Goal: Communication & Community: Answer question/provide support

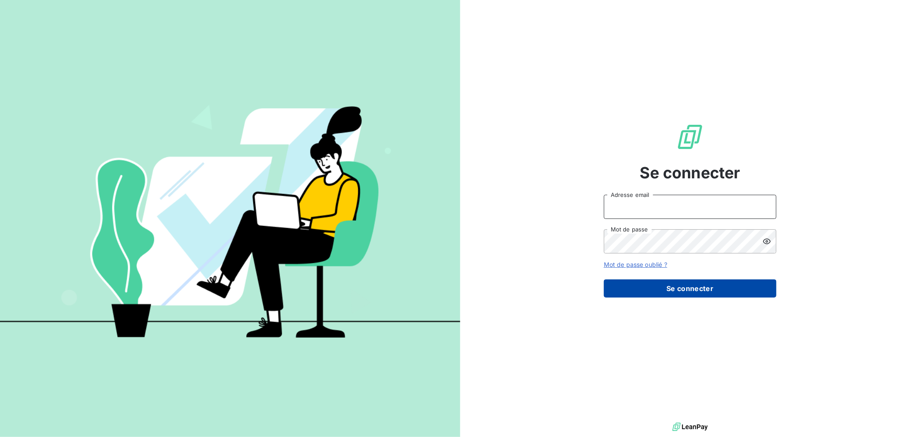
type input "[PERSON_NAME][EMAIL_ADDRESS][DOMAIN_NAME]"
click at [699, 286] on button "Se connecter" at bounding box center [690, 288] width 173 height 18
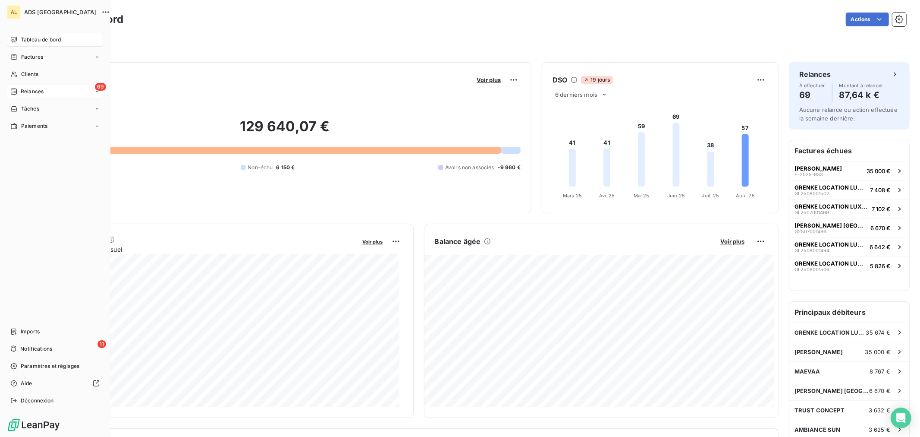
click at [21, 88] on span "Relances" at bounding box center [32, 92] width 23 height 8
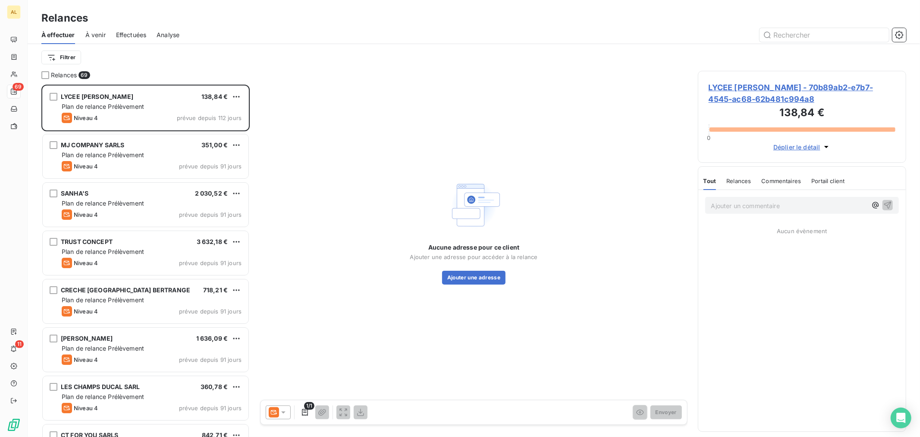
scroll to position [344, 201]
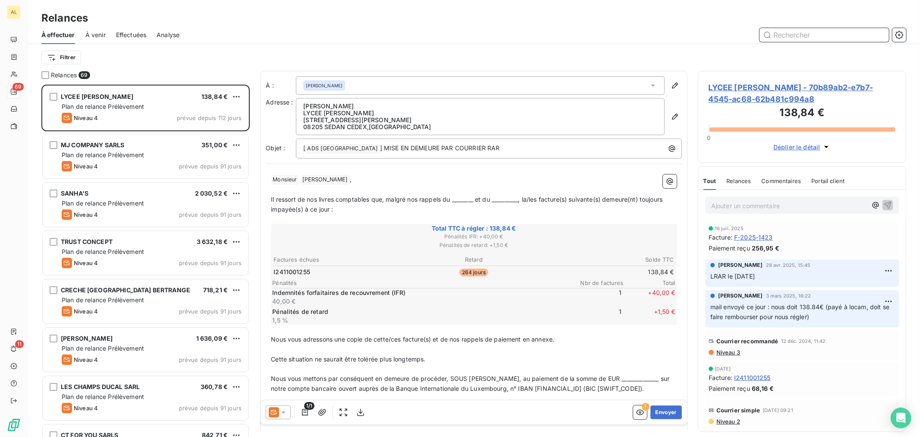
drag, startPoint x: 784, startPoint y: 32, endPoint x: 864, endPoint y: 17, distance: 81.2
click at [802, 28] on input "text" at bounding box center [824, 35] width 129 height 14
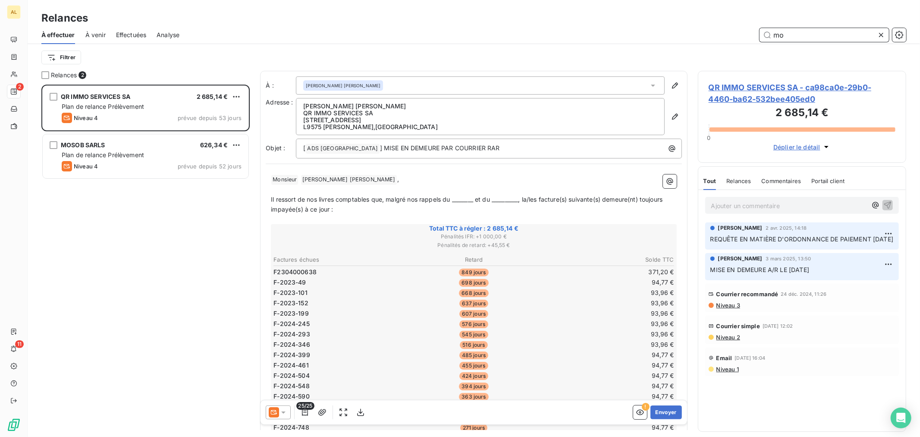
scroll to position [344, 201]
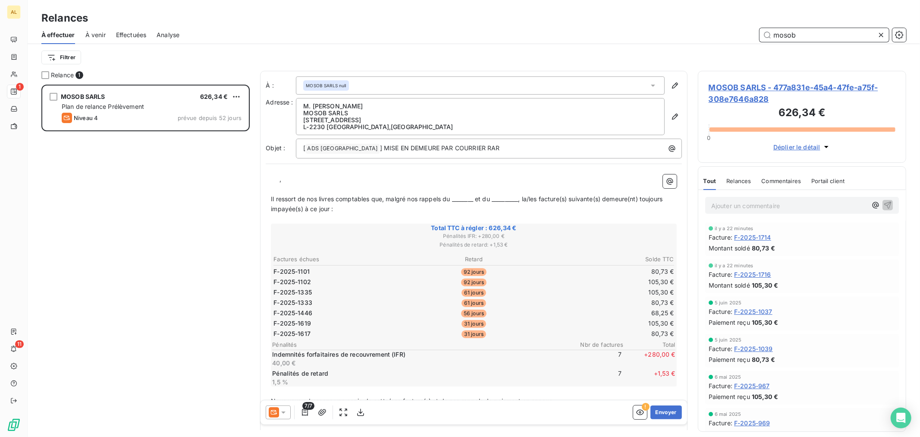
type input "mosob"
click at [281, 407] on div at bounding box center [278, 412] width 25 height 14
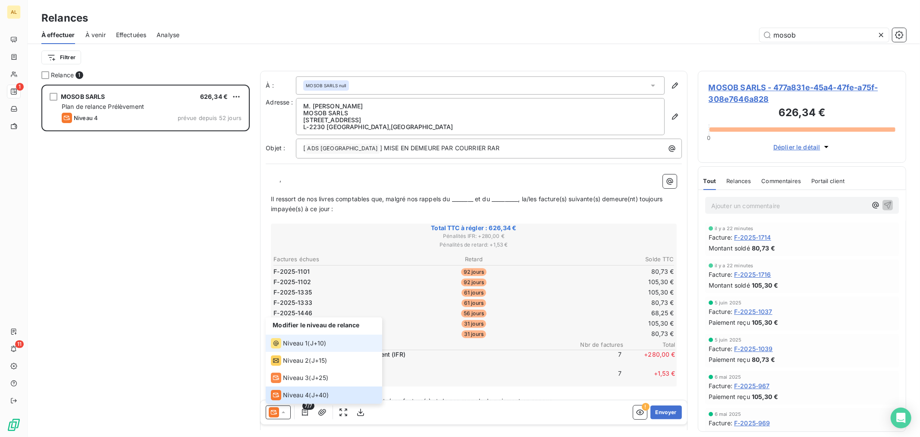
click at [288, 343] on span "Niveau 1" at bounding box center [295, 343] width 25 height 9
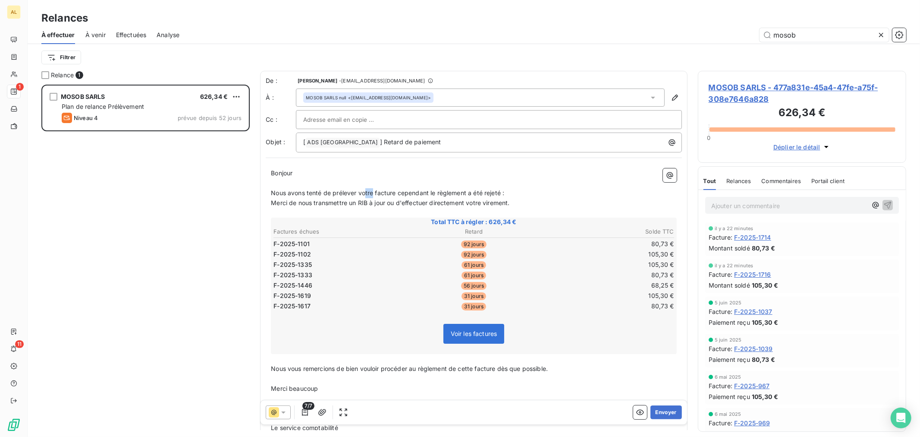
drag, startPoint x: 373, startPoint y: 194, endPoint x: 365, endPoint y: 192, distance: 7.8
click at [365, 192] on span "Nous avons tenté de prélever votre facture cependant le règlement a été rejeté :" at bounding box center [387, 192] width 233 height 7
drag, startPoint x: 390, startPoint y: 194, endPoint x: 405, endPoint y: 193, distance: 14.7
click at [390, 194] on span "Nous avons tenté de prélever vos facture cependant le règlement a été rejeté :" at bounding box center [385, 192] width 229 height 7
click at [434, 192] on span "Nous avons tenté de prélever vos factures cependant le règlement a été rejeté :" at bounding box center [387, 192] width 232 height 7
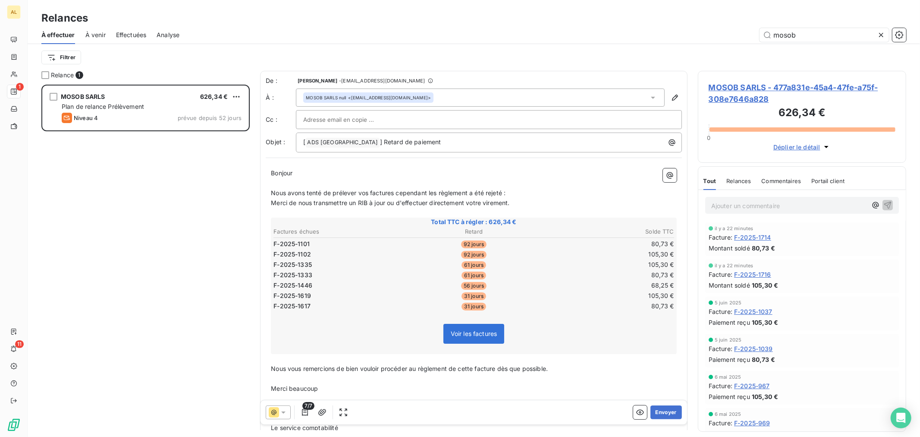
click at [467, 193] on span "Nous avons tenté de prélever vos factures cependant les règlement a été rejeté :" at bounding box center [388, 192] width 235 height 7
drag, startPoint x: 342, startPoint y: 199, endPoint x: 400, endPoint y: 203, distance: 57.9
click at [349, 201] on span "Merci de nous transmettre un RIB à jour ou d'effectuer directement votre vireme…" at bounding box center [390, 202] width 239 height 7
click at [528, 204] on p "Merci de nous transmettre un RIB à jour ou d'effectuer directement votre vireme…" at bounding box center [474, 203] width 406 height 10
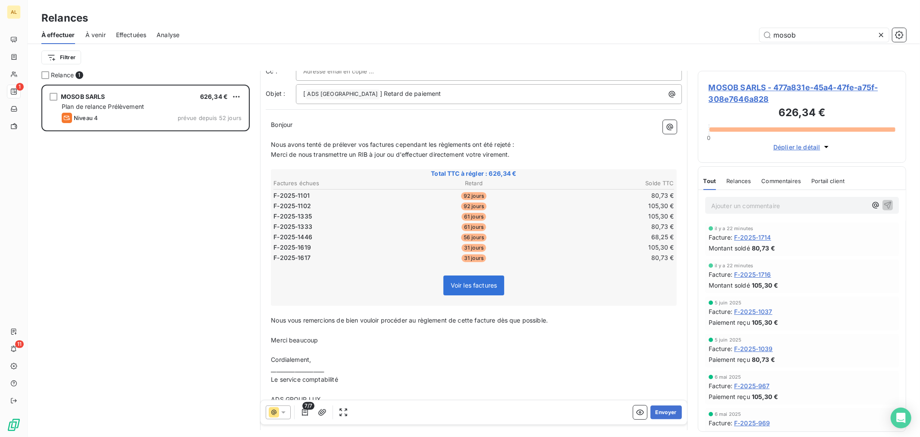
click at [271, 316] on span "Nous vous remercions de bien vouloir procéder au règlement de cette facture dès…" at bounding box center [409, 319] width 277 height 7
click at [558, 316] on p "Nous vous remercions de bien vouloir procéder au règlement de cette facture dès…" at bounding box center [474, 320] width 406 height 10
drag, startPoint x: 474, startPoint y: 316, endPoint x: 467, endPoint y: 315, distance: 7.0
click at [467, 316] on span "Nous vous remercions de bien vouloir procéder au règlement de cette facture dès…" at bounding box center [409, 319] width 277 height 7
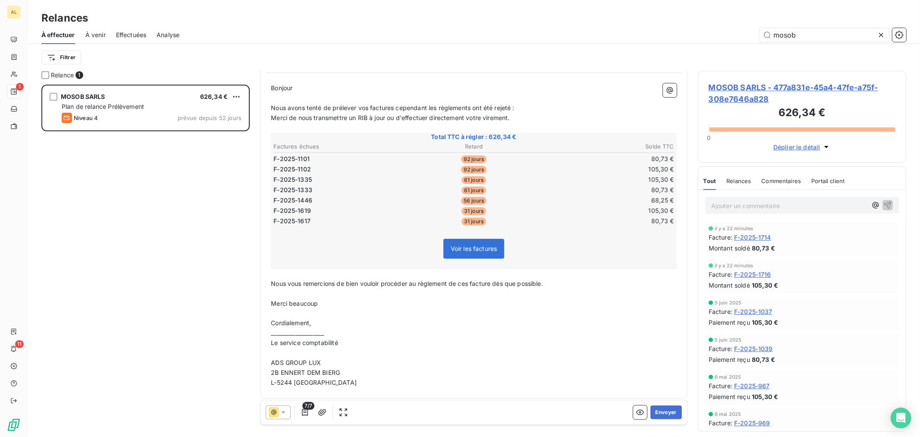
scroll to position [0, 0]
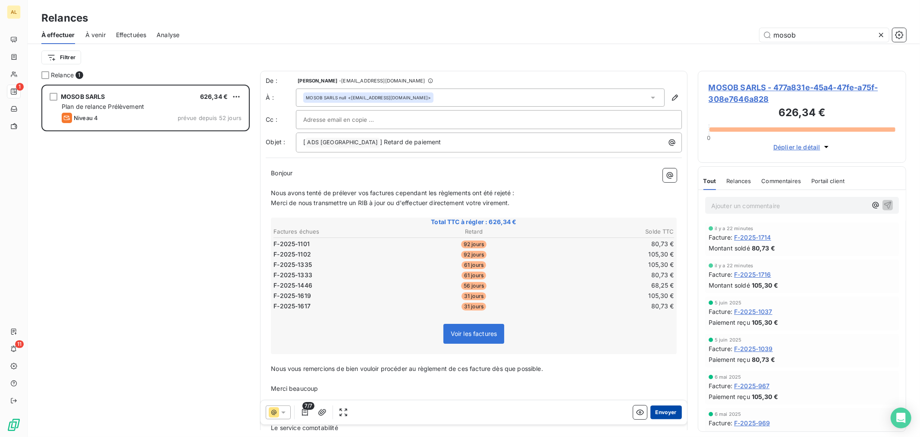
click at [663, 410] on button "Envoyer" at bounding box center [666, 412] width 31 height 14
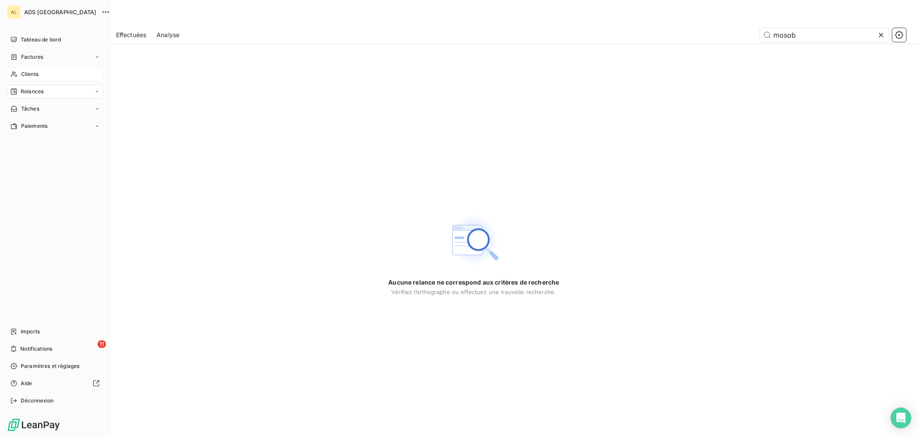
click at [46, 71] on div "Clients" at bounding box center [55, 74] width 96 height 14
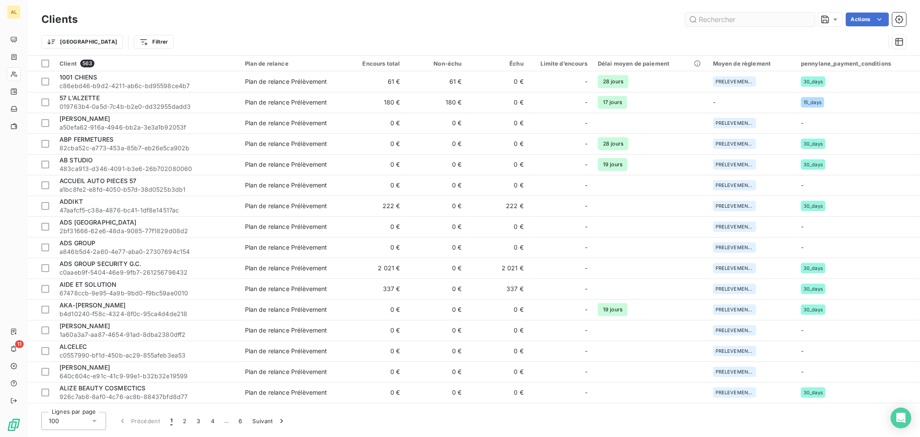
click at [769, 19] on input "text" at bounding box center [750, 20] width 129 height 14
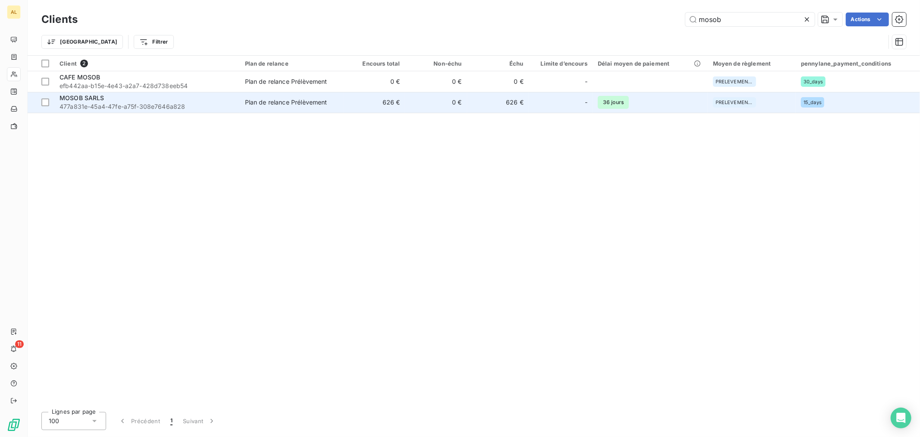
type input "mosob"
click at [192, 102] on span "477a831e-45a4-47fe-a75f-308e7646a828" at bounding box center [147, 106] width 175 height 9
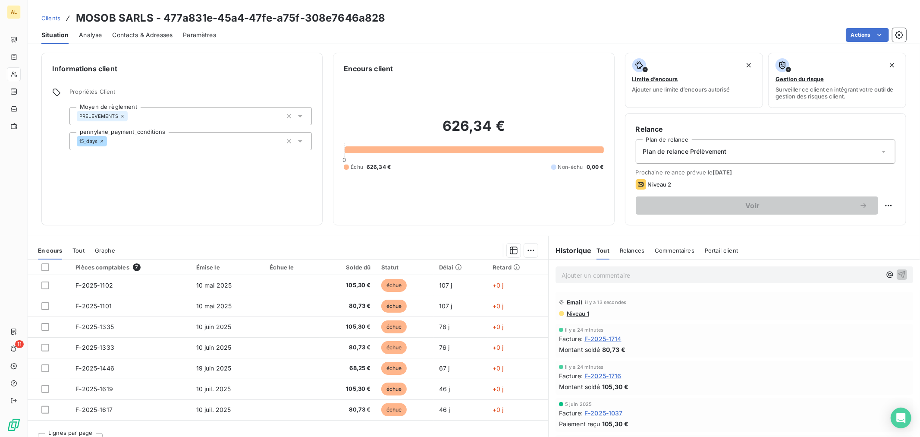
click at [718, 249] on span "Portail client" at bounding box center [721, 250] width 33 height 7
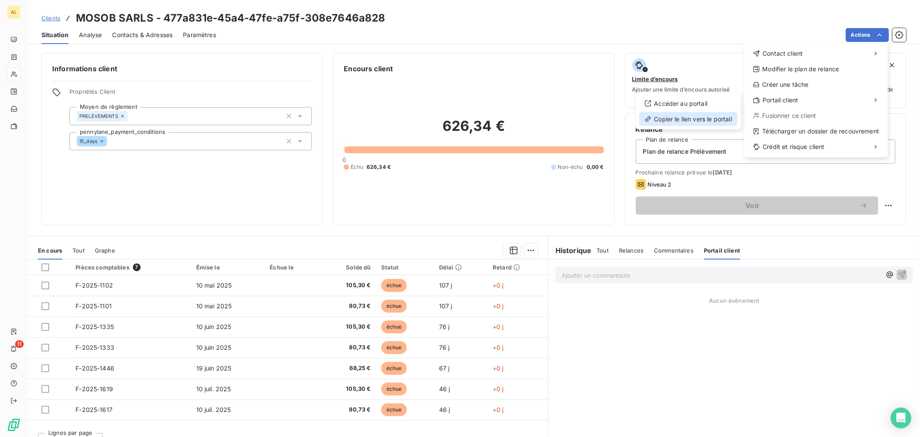
click at [704, 114] on div "Copier le lien vers le portail" at bounding box center [688, 119] width 98 height 14
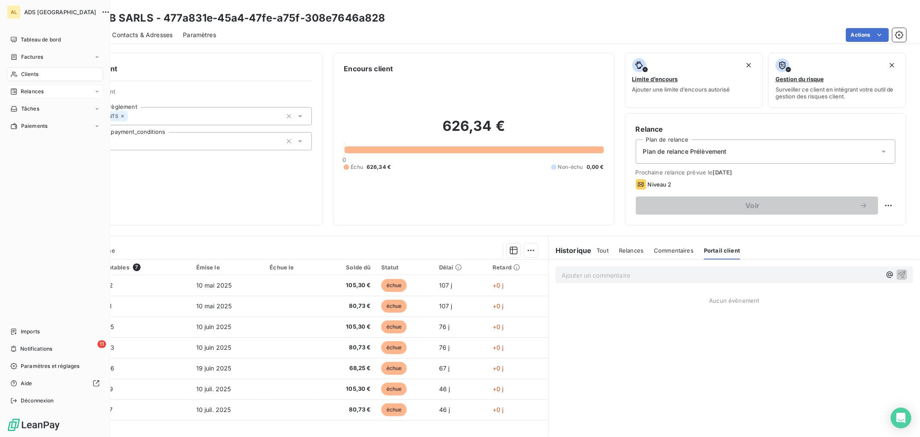
click at [25, 92] on span "Relances" at bounding box center [32, 92] width 23 height 8
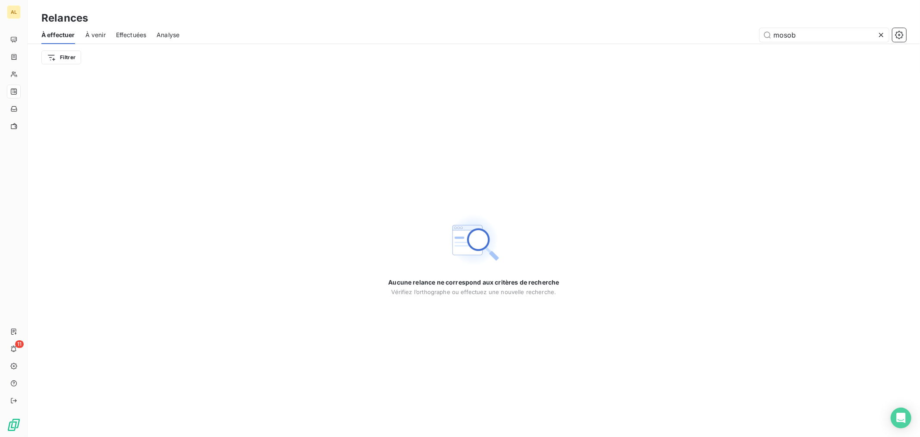
click at [92, 35] on span "À venir" at bounding box center [95, 35] width 20 height 9
click at [123, 37] on span "Effectuées" at bounding box center [131, 35] width 31 height 9
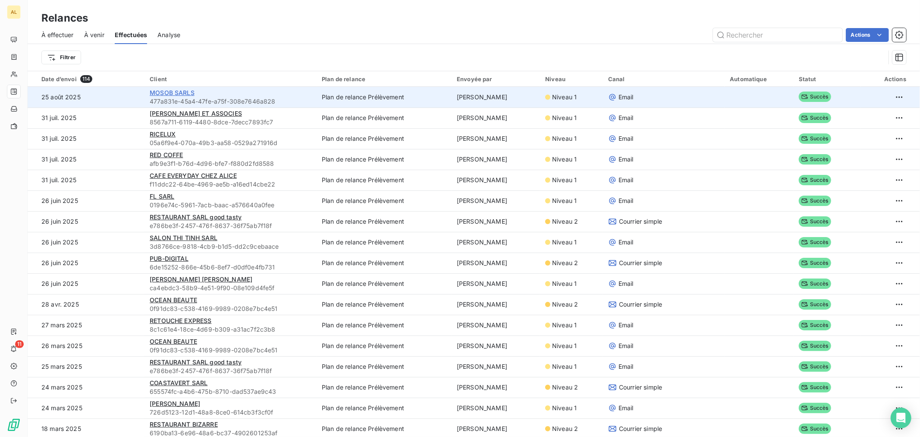
click at [176, 90] on span "MOSOB SARLS" at bounding box center [172, 92] width 45 height 7
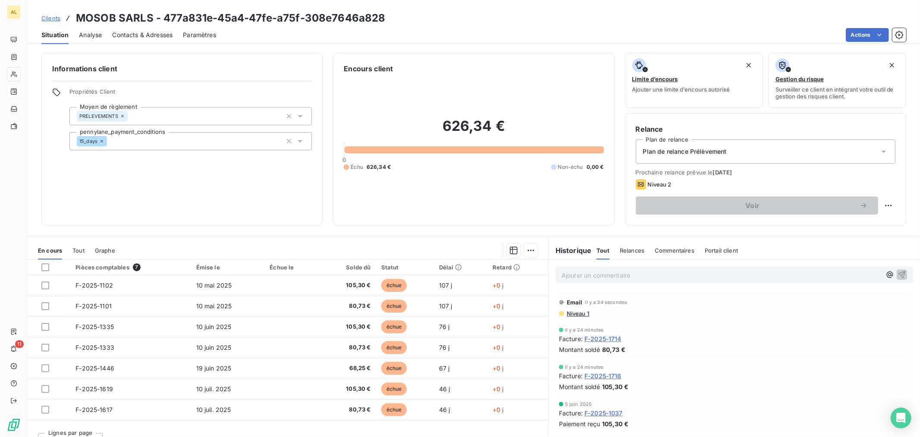
click at [658, 151] on span "Plan de relance Prélèvement" at bounding box center [685, 151] width 84 height 9
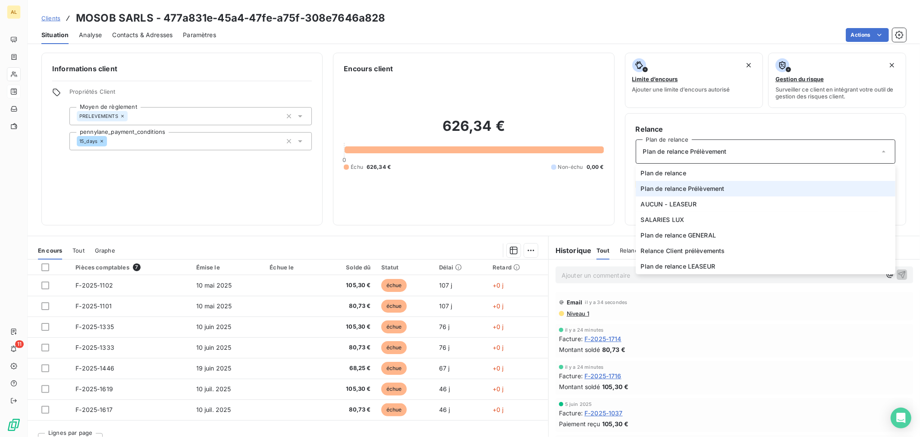
click at [658, 151] on span "Plan de relance Prélèvement" at bounding box center [685, 151] width 84 height 9
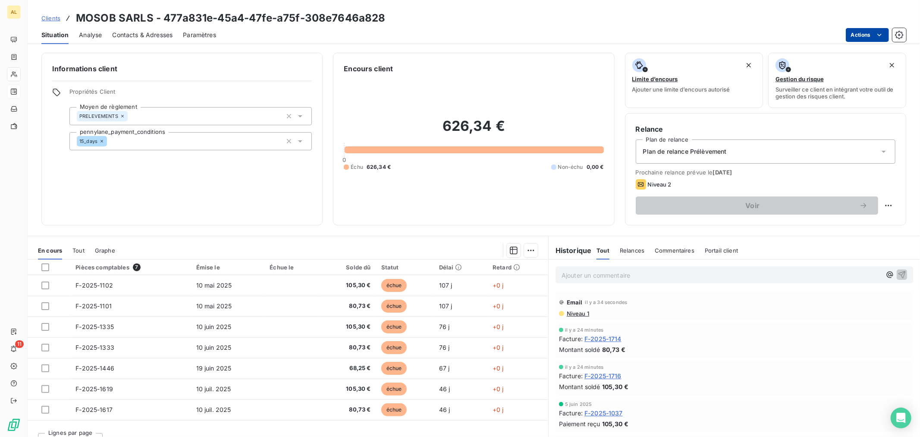
click at [866, 31] on html "AL 11 Clients MOSOB SARLS - 477a831e-45a4-47fe-a75f-308e7646a828 Situation Anal…" at bounding box center [460, 218] width 920 height 437
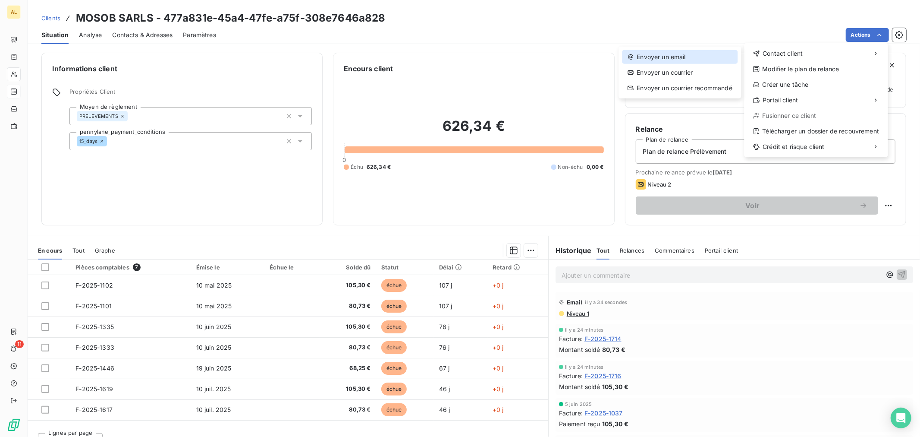
click at [683, 57] on div "Envoyer un email" at bounding box center [680, 57] width 116 height 14
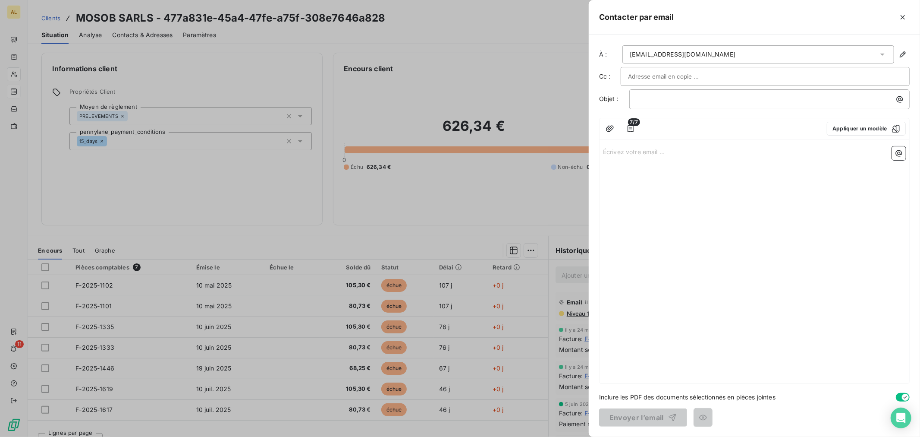
click at [628, 186] on div "Écrivez votre email ... ﻿" at bounding box center [755, 263] width 310 height 240
click at [619, 149] on p "Écrivez votre email ... ﻿" at bounding box center [754, 151] width 303 height 10
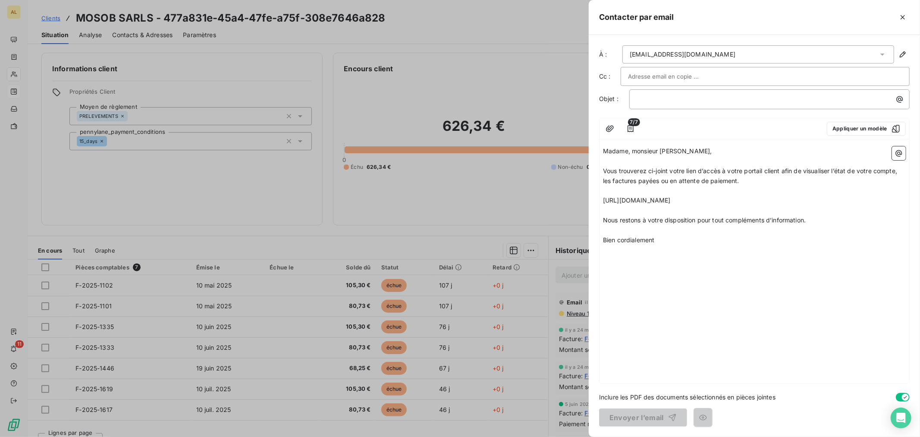
click at [663, 195] on p "[URL][DOMAIN_NAME]" at bounding box center [754, 200] width 303 height 10
drag, startPoint x: 868, startPoint y: 219, endPoint x: 592, endPoint y: 201, distance: 276.7
click at [592, 201] on div "À : [EMAIL_ADDRESS][DOMAIN_NAME] Cc : Objet : ﻿ 7/7 Appliquer un modèle Madame,…" at bounding box center [754, 236] width 331 height 402
drag, startPoint x: 623, startPoint y: 198, endPoint x: 614, endPoint y: 217, distance: 21.2
click at [608, 205] on p "[URL][DOMAIN_NAME]" at bounding box center [754, 200] width 303 height 10
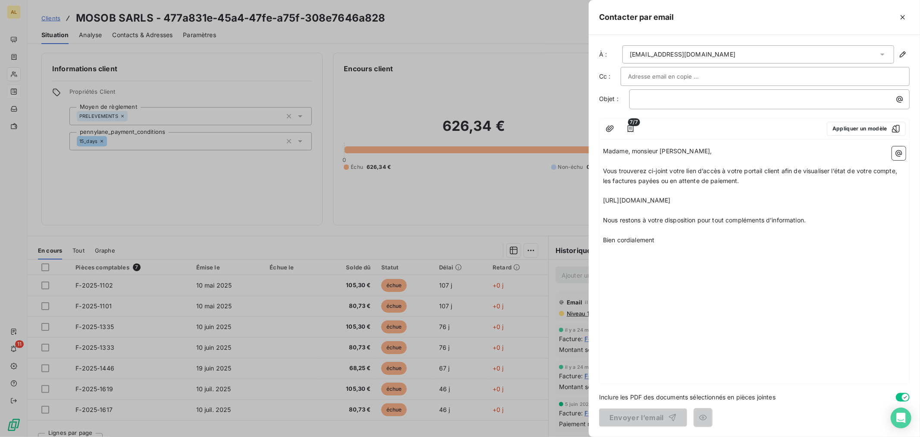
drag, startPoint x: 627, startPoint y: 223, endPoint x: 766, endPoint y: 310, distance: 163.8
click at [766, 311] on div "Madame, monsieur [PERSON_NAME], ﻿ Vous trouverez ci-joint votre lien d’accès à …" at bounding box center [755, 263] width 310 height 240
click at [645, 102] on p "﻿" at bounding box center [772, 99] width 270 height 10
drag, startPoint x: 648, startPoint y: 280, endPoint x: 702, endPoint y: 302, distance: 58.8
click at [654, 283] on div "Madame, monsieur [PERSON_NAME], ﻿ Vous trouverez ci-joint votre lien d’accès à …" at bounding box center [755, 263] width 310 height 240
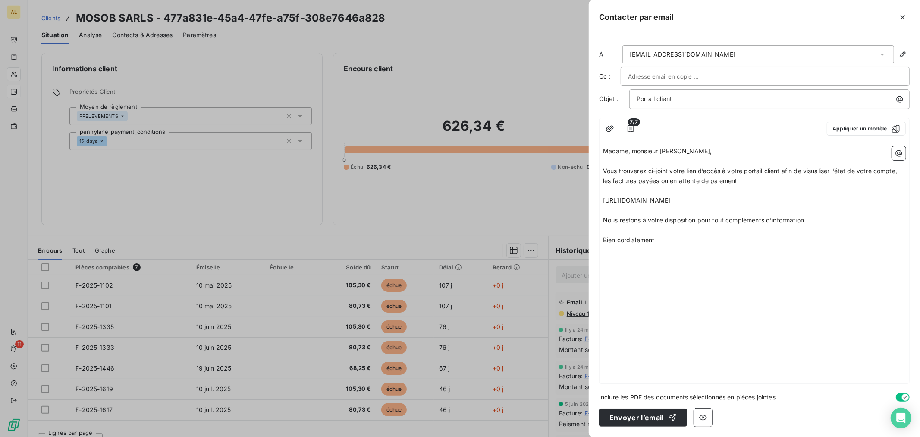
drag, startPoint x: 674, startPoint y: 260, endPoint x: 681, endPoint y: 312, distance: 51.9
click at [674, 245] on p "Bien cordialement" at bounding box center [754, 240] width 303 height 10
click at [666, 416] on div "button" at bounding box center [670, 417] width 13 height 9
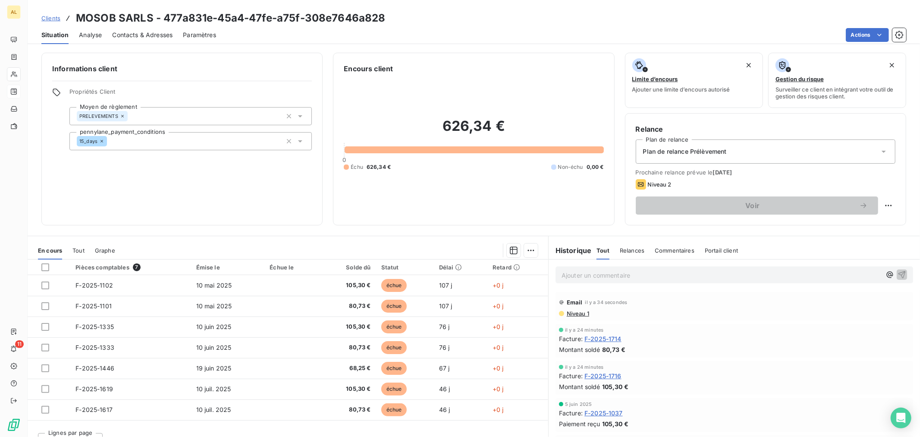
drag, startPoint x: 535, startPoint y: 19, endPoint x: 511, endPoint y: 11, distance: 25.3
click at [511, 11] on div "Clients MOSOB SARLS - 477a831e-45a4-47fe-a75f-308e7646a828" at bounding box center [474, 18] width 893 height 16
